Goal: Task Accomplishment & Management: Use online tool/utility

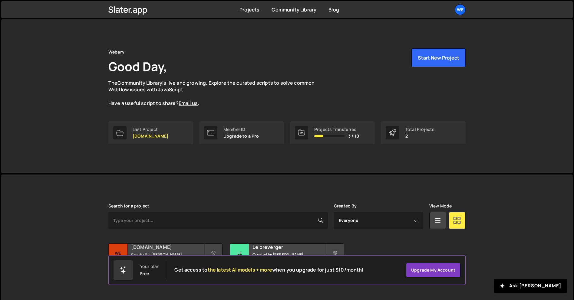
click at [162, 248] on h2 "[DOMAIN_NAME]" at bounding box center [167, 247] width 73 height 7
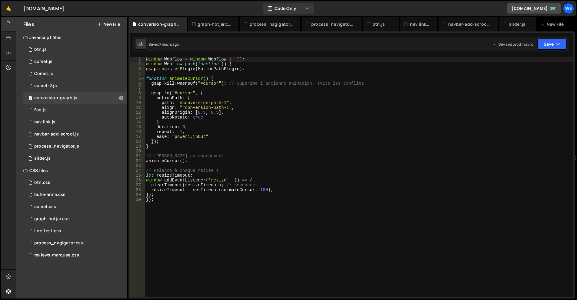
click at [184, 126] on div "window . Webflow = window . Webflow || [ ] ; window . Webflow . push ( function…" at bounding box center [359, 182] width 428 height 251
click at [306, 161] on div "window . Webflow = window . Webflow || [ ] ; window . Webflow . push ( function…" at bounding box center [359, 182] width 428 height 251
click at [198, 130] on div "window . Webflow = window . Webflow || [ ] ; window . Webflow . push ( function…" at bounding box center [359, 182] width 428 height 251
click at [183, 128] on div "window . Webflow = window . Webflow || [ ] ; window . Webflow . push ( function…" at bounding box center [359, 182] width 428 height 251
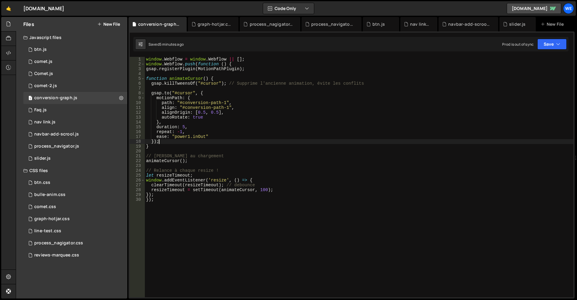
click at [236, 140] on div "window . Webflow = window . Webflow || [ ] ; window . Webflow . push ( function…" at bounding box center [359, 182] width 428 height 251
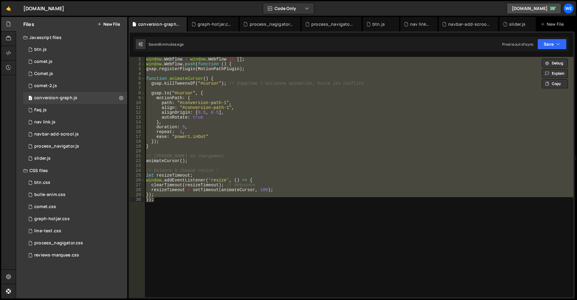
click at [248, 133] on div "window . Webflow = window . Webflow || [ ] ; window . Webflow . push ( function…" at bounding box center [359, 177] width 428 height 241
click at [320, 200] on div "window . Webflow = window . Webflow || [ ] ; window . Webflow . push ( function…" at bounding box center [359, 182] width 428 height 251
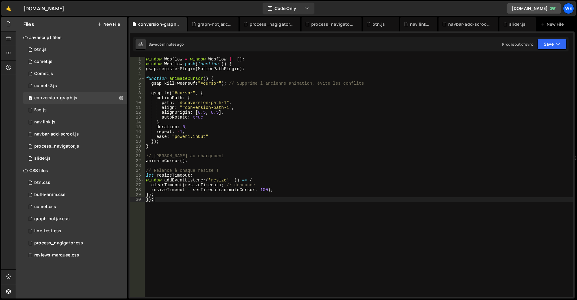
type textarea "}); });"
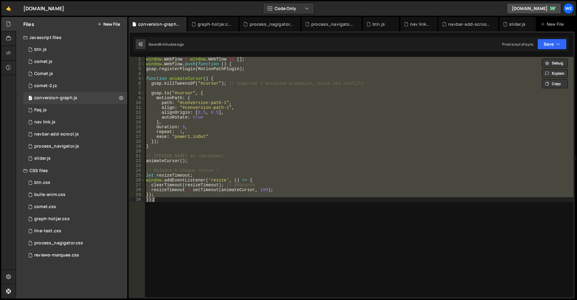
paste textarea
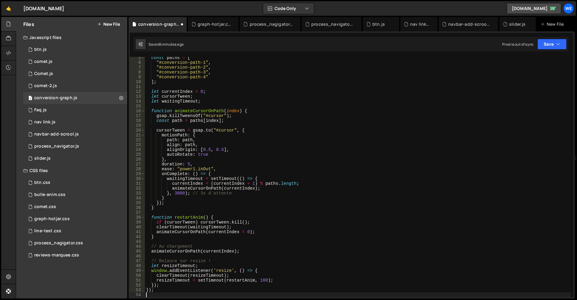
scroll to position [0, 0]
